Goal: Task Accomplishment & Management: Use online tool/utility

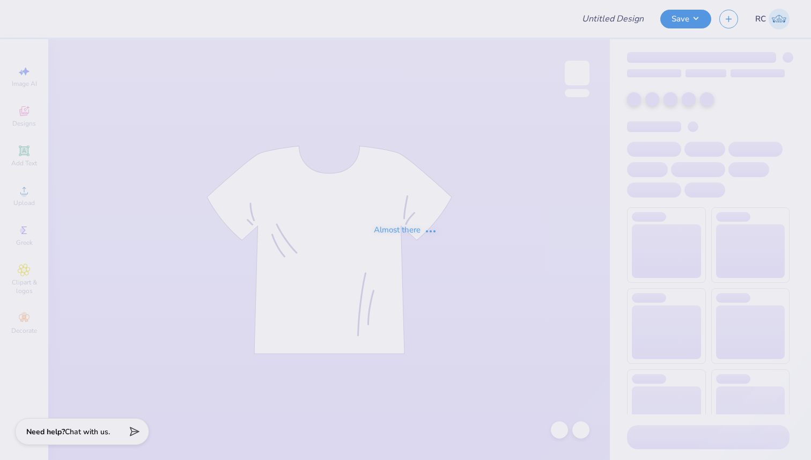
type input "Alpha Delta Pi Sweat Set"
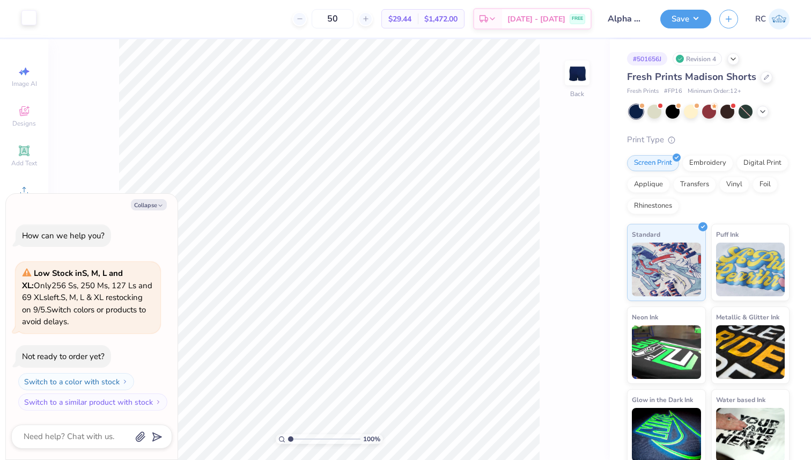
click at [26, 18] on div at bounding box center [28, 17] width 15 height 15
type textarea "x"
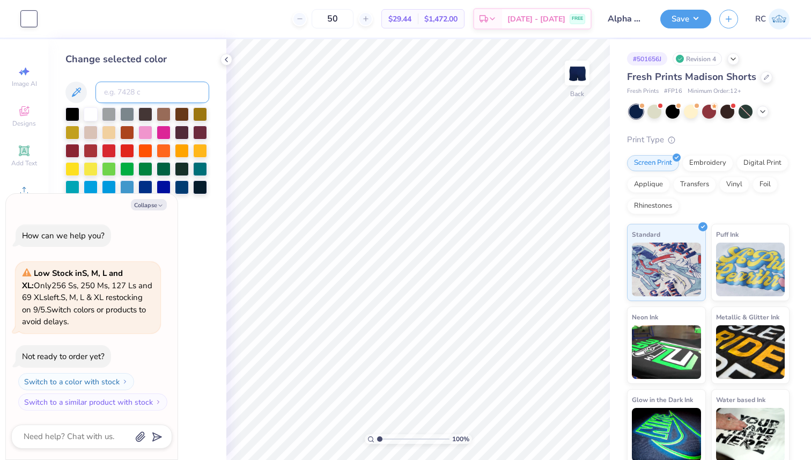
click at [150, 94] on input at bounding box center [153, 92] width 114 height 21
type input "659"
type textarea "x"
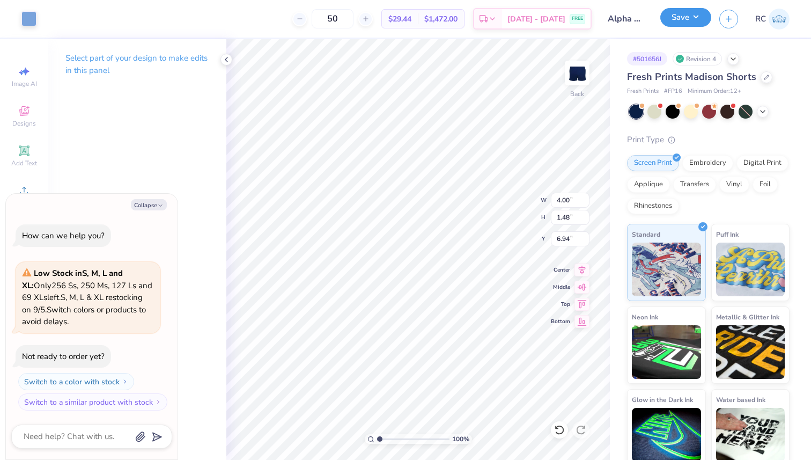
click at [686, 16] on button "Save" at bounding box center [685, 17] width 51 height 19
type textarea "x"
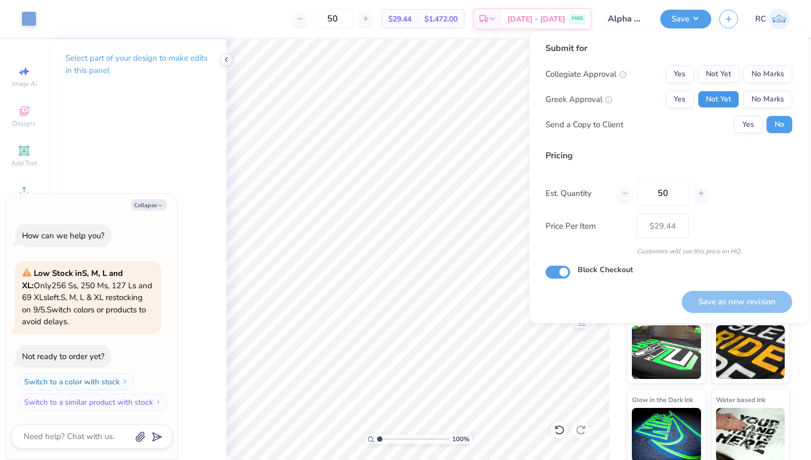
click at [725, 99] on button "Not Yet" at bounding box center [718, 99] width 41 height 17
click at [768, 75] on button "No Marks" at bounding box center [768, 73] width 49 height 17
click at [719, 294] on button "Save as new revision" at bounding box center [737, 302] width 111 height 22
type input "$29.44"
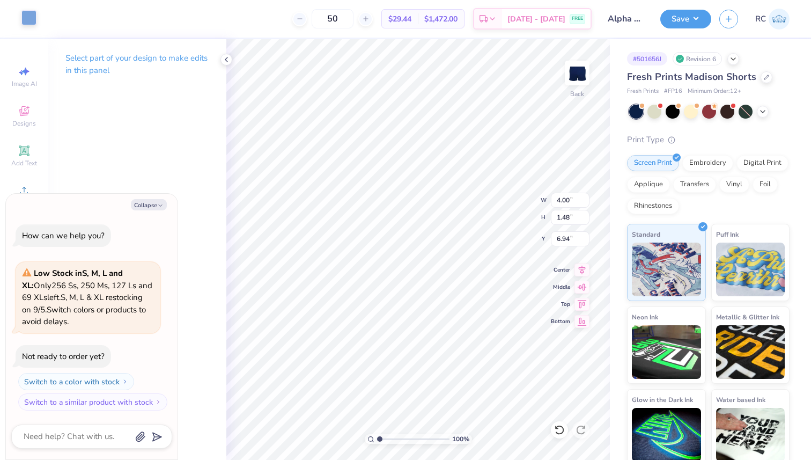
click at [30, 17] on div at bounding box center [28, 17] width 15 height 15
type textarea "x"
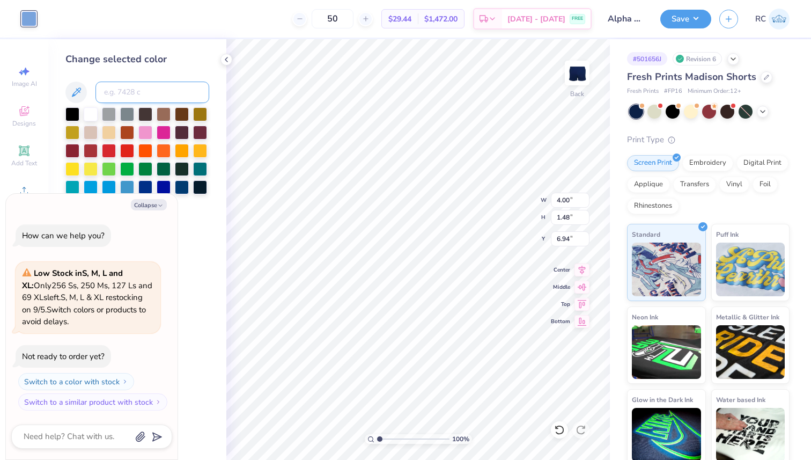
click at [145, 91] on input at bounding box center [153, 92] width 114 height 21
paste input "[URL][DOMAIN_NAME]"
type input "[URL][DOMAIN_NAME]"
click at [158, 90] on input at bounding box center [153, 92] width 114 height 21
type input "543"
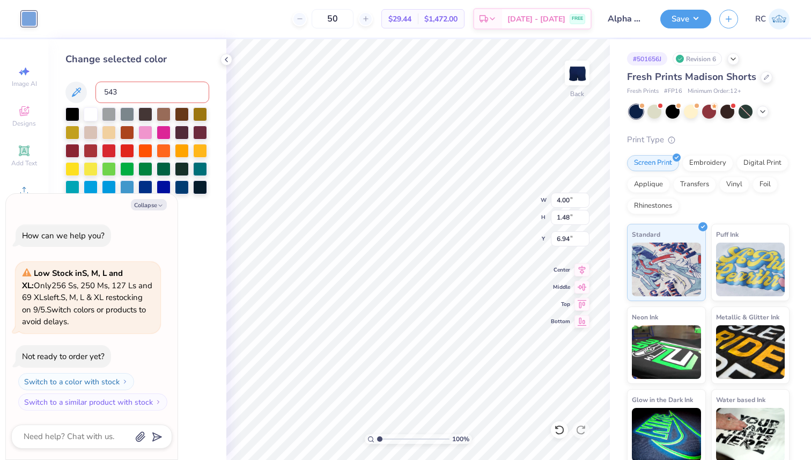
type textarea "x"
click at [694, 21] on button "Save" at bounding box center [685, 17] width 51 height 19
type textarea "x"
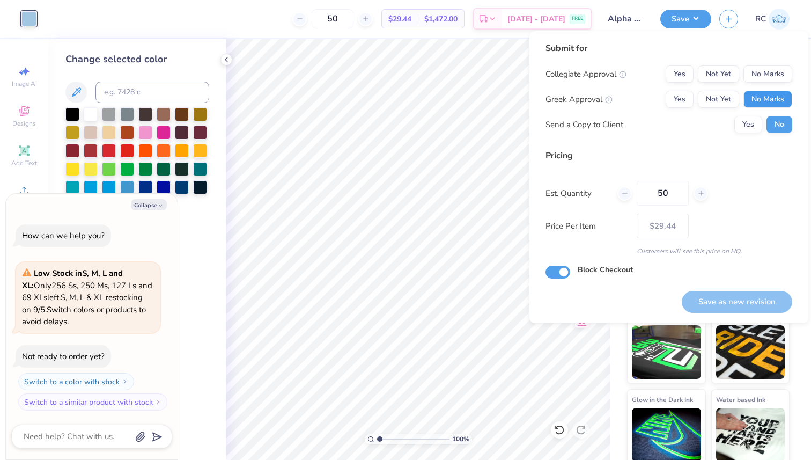
click at [757, 100] on button "No Marks" at bounding box center [768, 99] width 49 height 17
click at [722, 96] on button "Not Yet" at bounding box center [718, 99] width 41 height 17
click at [769, 76] on button "No Marks" at bounding box center [768, 73] width 49 height 17
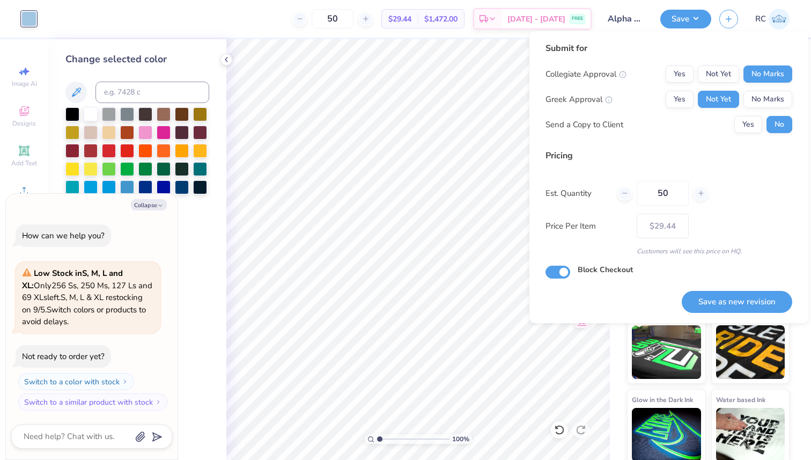
click at [746, 294] on button "Save as new revision" at bounding box center [737, 302] width 111 height 22
type input "$29.44"
type textarea "x"
